Goal: Transaction & Acquisition: Book appointment/travel/reservation

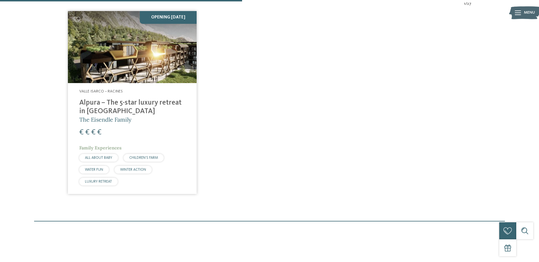
scroll to position [201, 0]
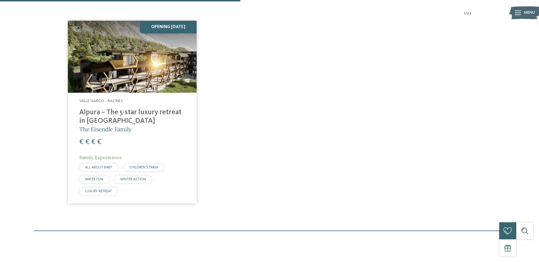
click at [134, 109] on h4 "Alpura – The 5-star luxury retreat in South Tyrol" at bounding box center [132, 117] width 106 height 17
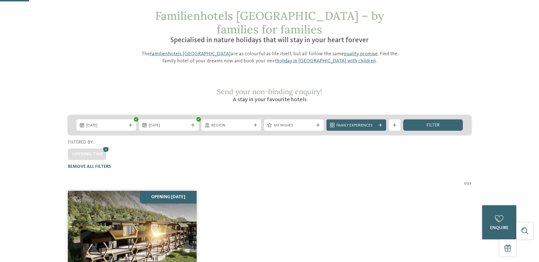
scroll to position [0, 0]
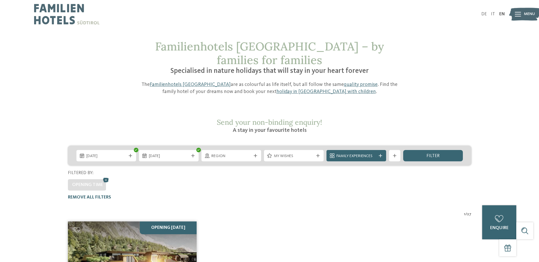
click at [106, 177] on icon at bounding box center [106, 180] width 9 height 7
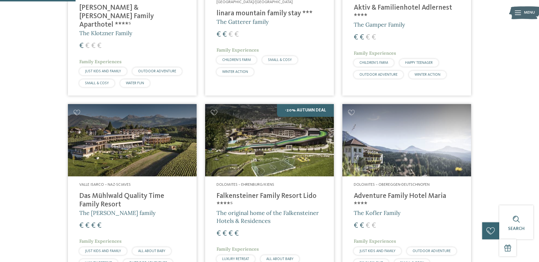
scroll to position [280, 0]
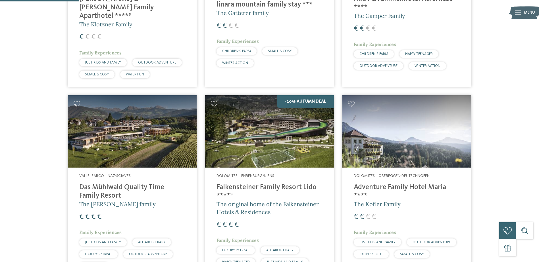
click at [248, 184] on h4 "Falkensteiner Family Resort Lido ****ˢ" at bounding box center [269, 192] width 106 height 17
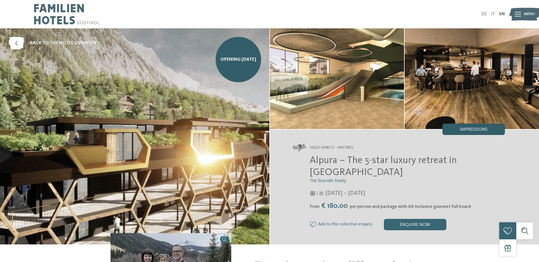
click at [484, 130] on span "Impressions" at bounding box center [474, 130] width 28 height 5
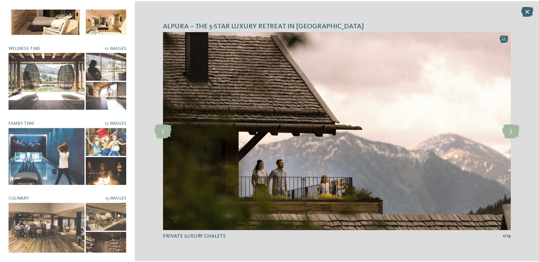
scroll to position [115, 0]
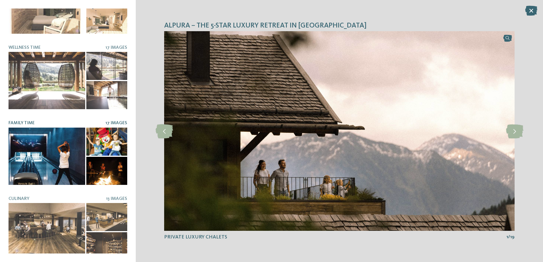
click at [115, 121] on span "17 Images" at bounding box center [116, 123] width 22 height 5
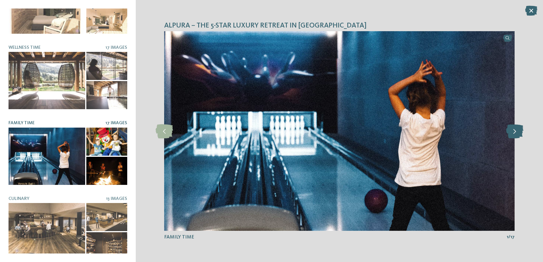
click at [518, 130] on icon at bounding box center [514, 131] width 17 height 14
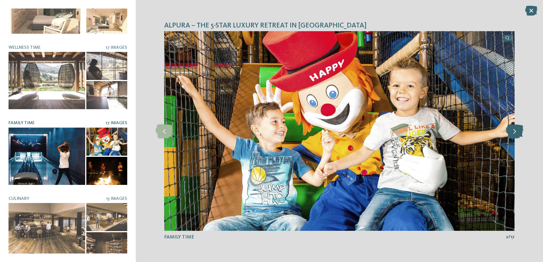
click at [518, 130] on icon at bounding box center [514, 131] width 17 height 14
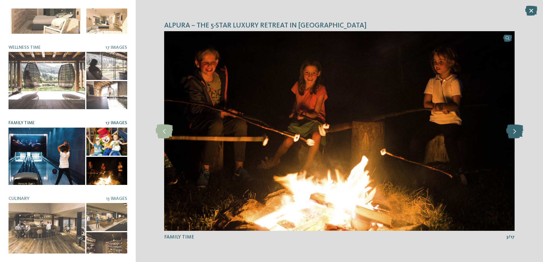
click at [518, 130] on icon at bounding box center [514, 131] width 17 height 14
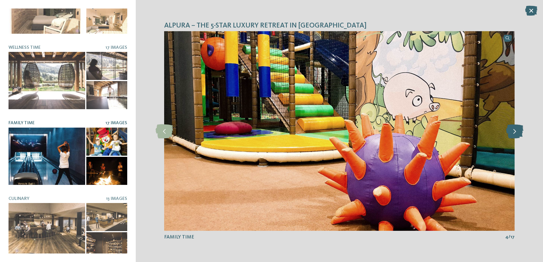
click at [518, 130] on icon at bounding box center [514, 131] width 17 height 14
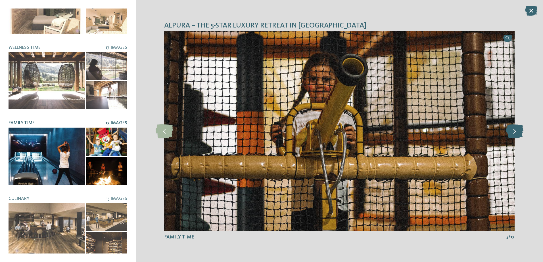
click at [518, 130] on icon at bounding box center [514, 131] width 17 height 14
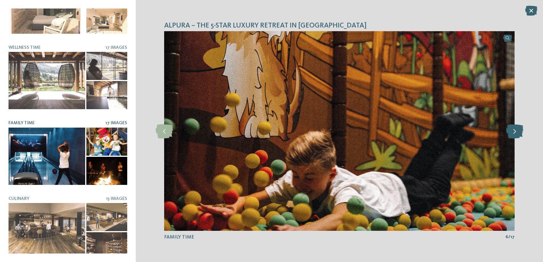
click at [518, 130] on icon at bounding box center [514, 131] width 17 height 14
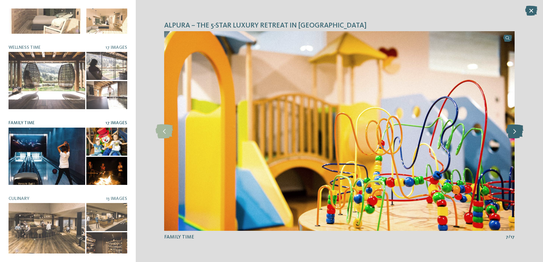
click at [518, 130] on icon at bounding box center [514, 131] width 17 height 14
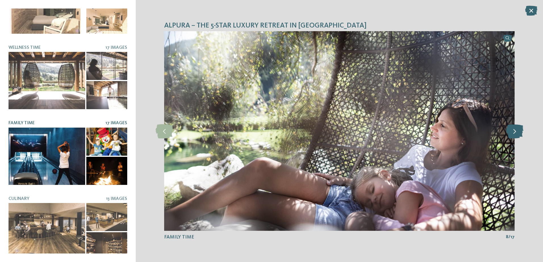
click at [518, 130] on icon at bounding box center [514, 131] width 17 height 14
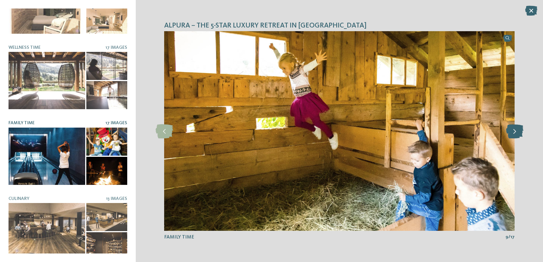
click at [518, 130] on icon at bounding box center [514, 131] width 17 height 14
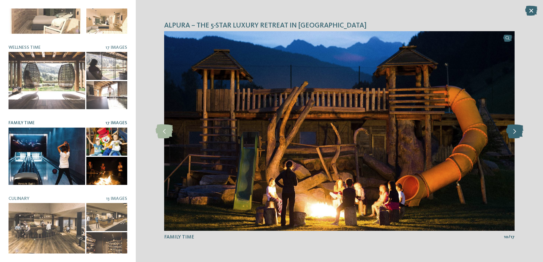
click at [518, 130] on icon at bounding box center [514, 131] width 17 height 14
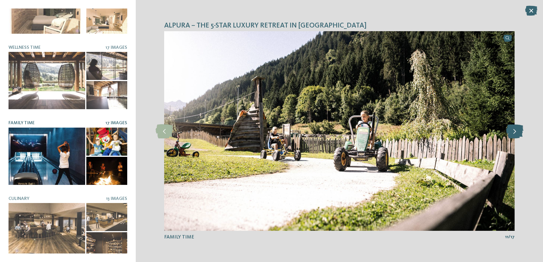
click at [518, 130] on icon at bounding box center [514, 131] width 17 height 14
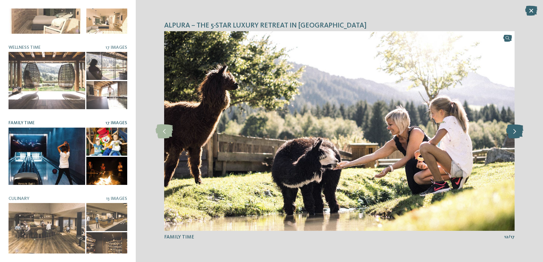
click at [518, 130] on icon at bounding box center [514, 131] width 17 height 14
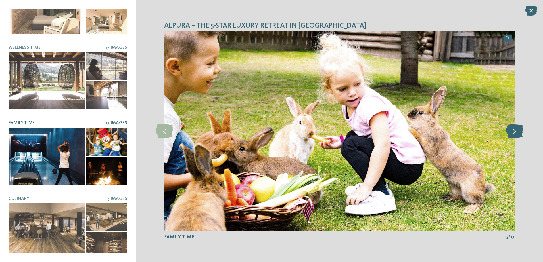
click at [518, 130] on icon at bounding box center [514, 131] width 17 height 14
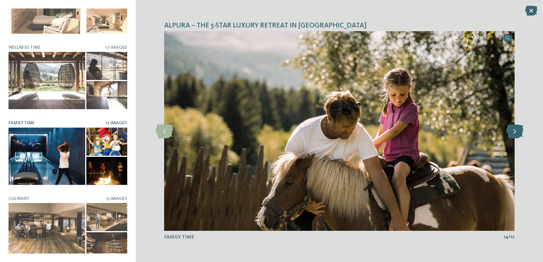
click at [518, 130] on icon at bounding box center [514, 131] width 17 height 14
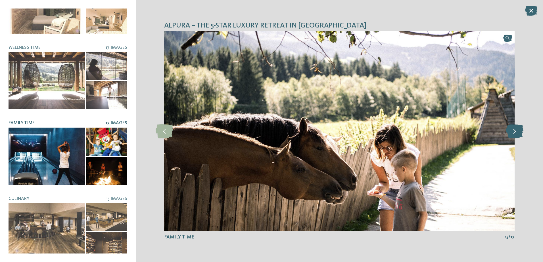
click at [518, 130] on icon at bounding box center [514, 131] width 17 height 14
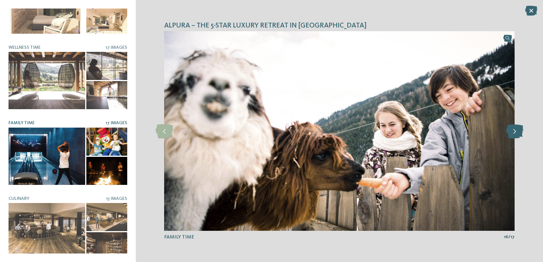
click at [518, 130] on icon at bounding box center [514, 131] width 17 height 14
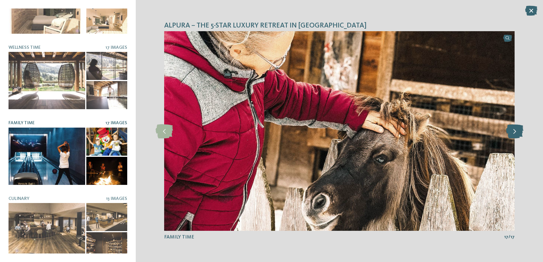
click at [518, 130] on icon at bounding box center [514, 131] width 17 height 14
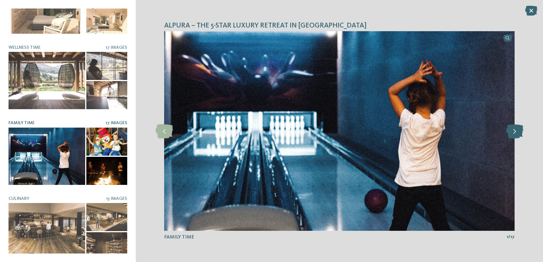
click at [518, 130] on icon at bounding box center [514, 131] width 17 height 14
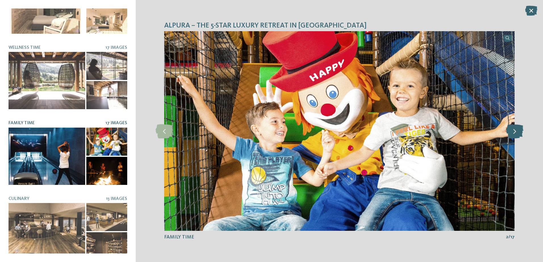
click at [518, 130] on icon at bounding box center [514, 131] width 17 height 14
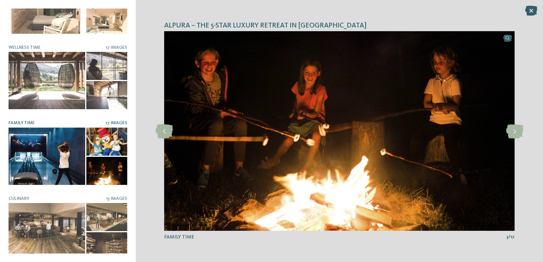
click at [533, 9] on icon at bounding box center [531, 11] width 12 height 10
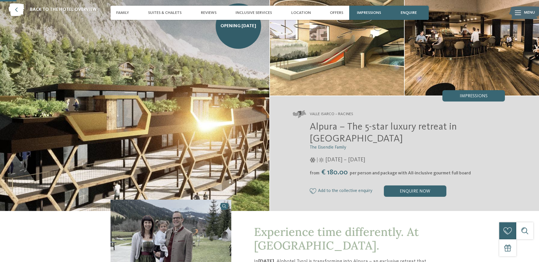
scroll to position [0, 0]
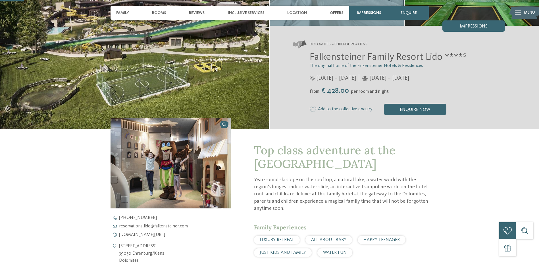
scroll to position [114, 0]
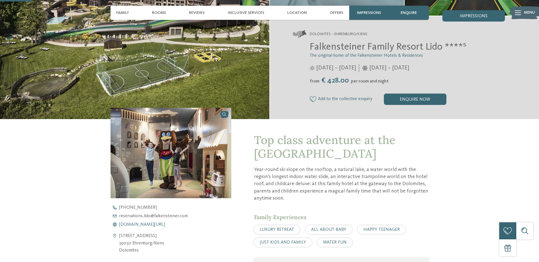
click at [158, 226] on span "[DOMAIN_NAME][URL]" at bounding box center [142, 225] width 46 height 5
